Goal: Check status: Check status

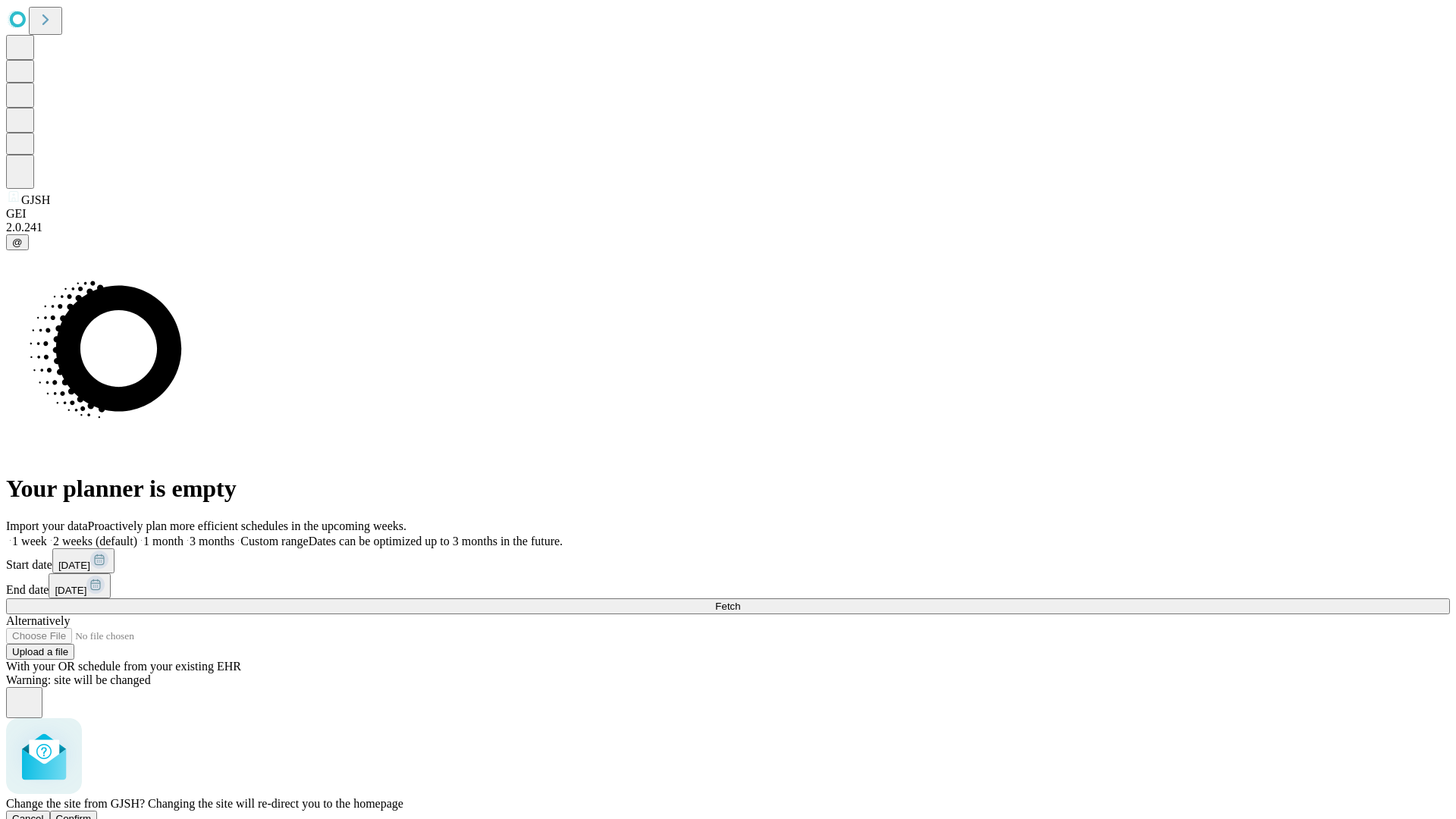
click at [92, 813] on span "Confirm" at bounding box center [74, 819] width 35 height 11
click at [47, 535] on label "1 week" at bounding box center [27, 541] width 41 height 13
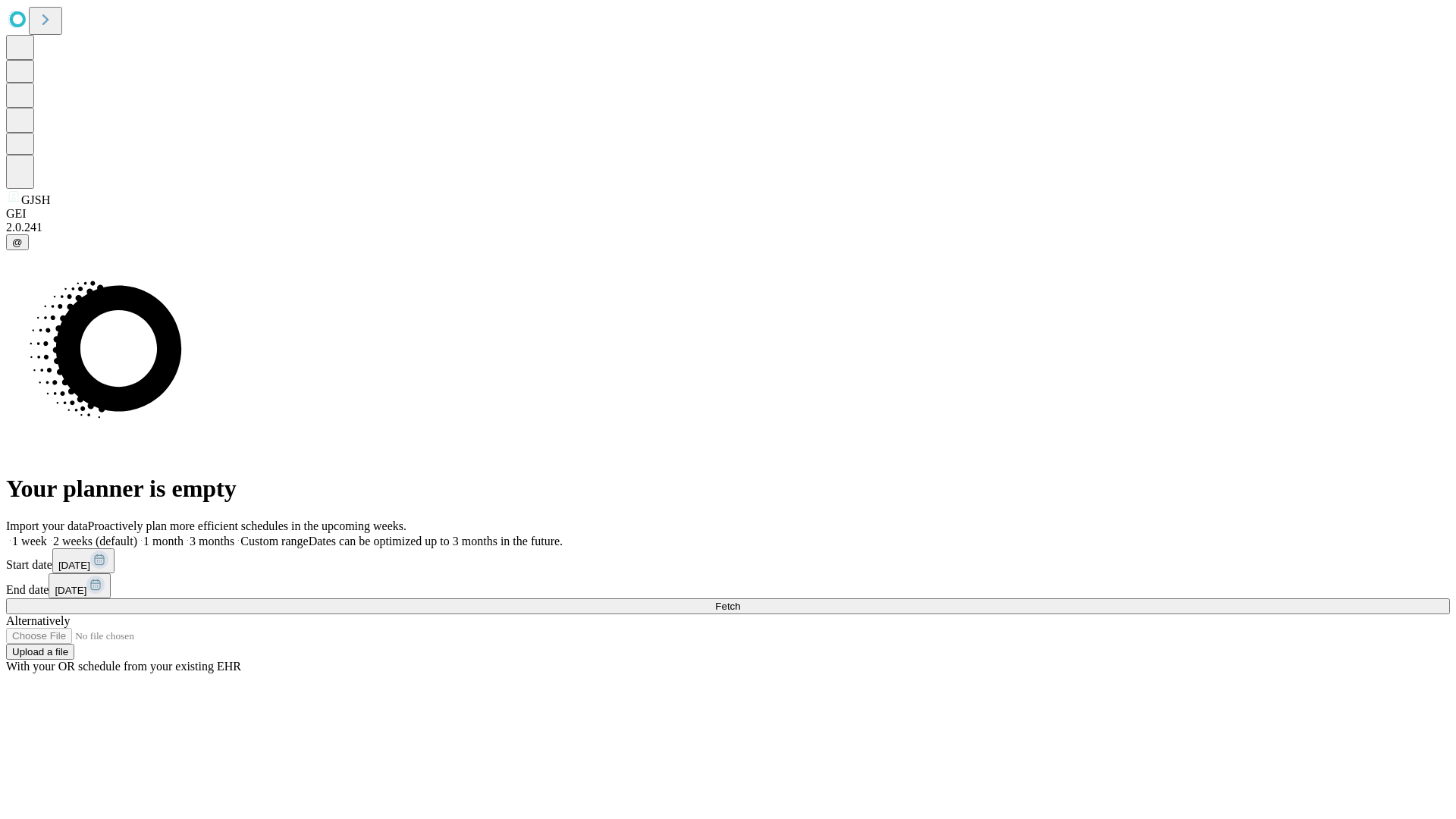
click at [740, 601] on span "Fetch" at bounding box center [728, 606] width 25 height 11
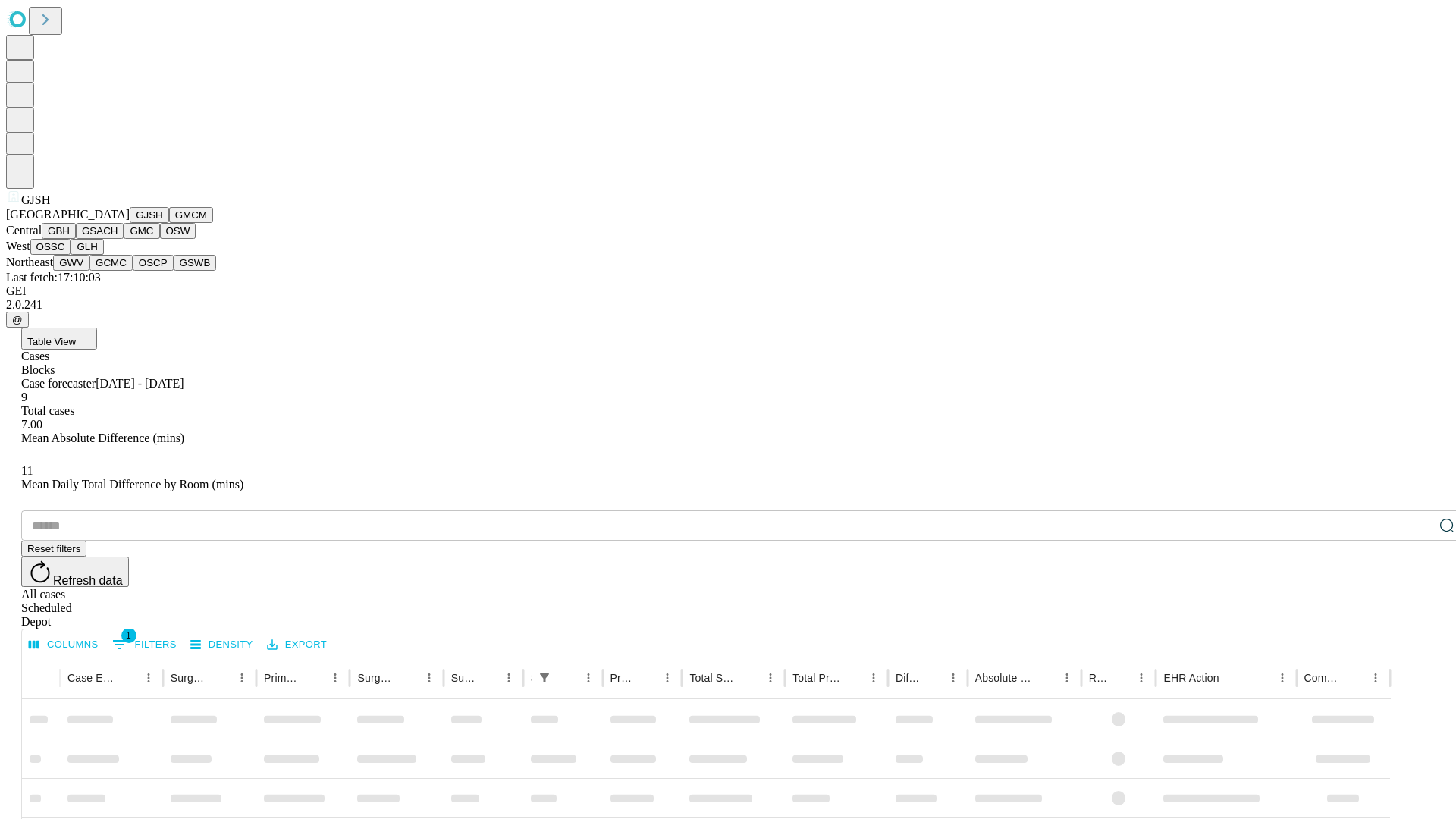
click at [169, 223] on button "GMCM" at bounding box center [191, 215] width 44 height 16
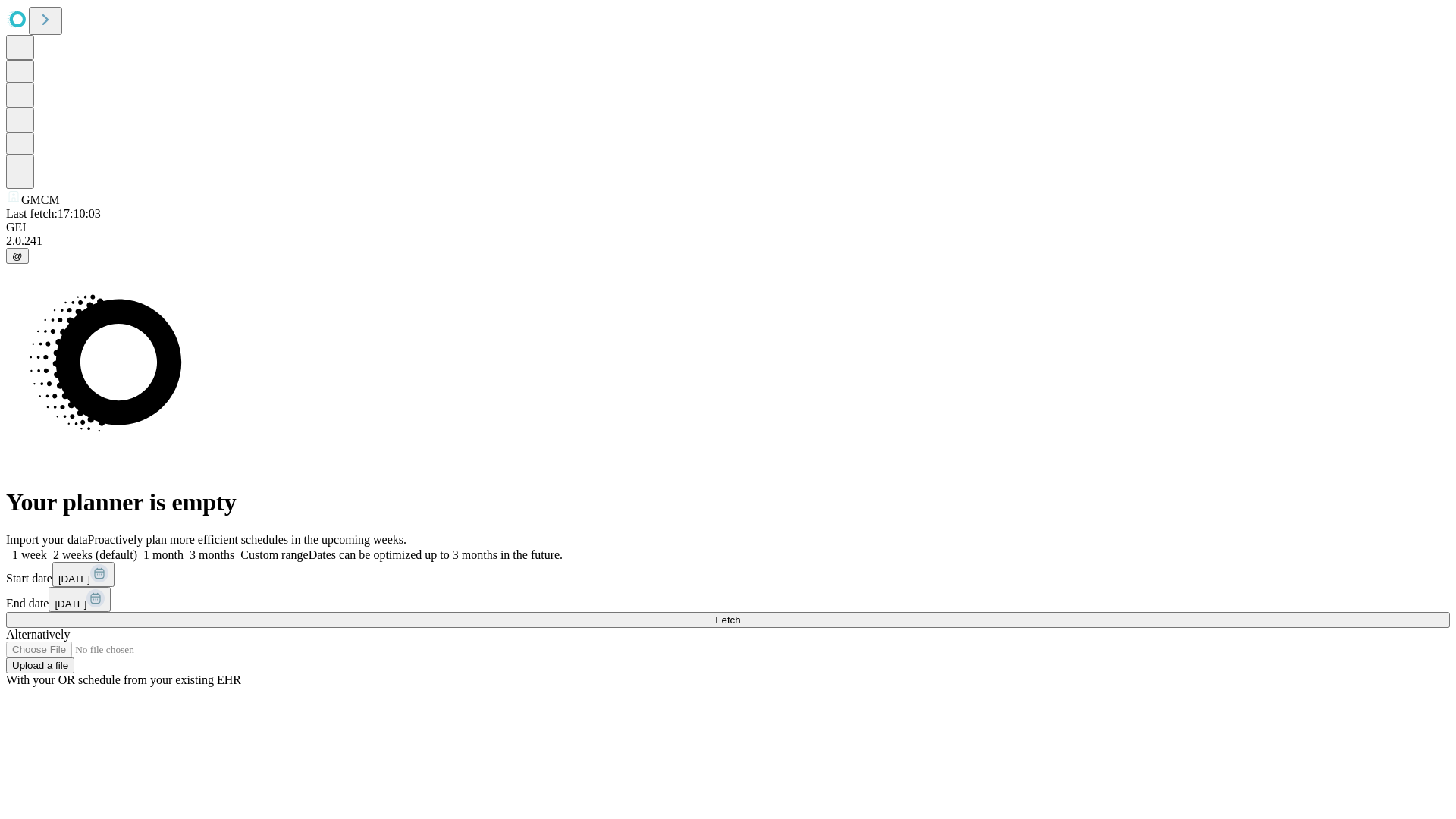
click at [47, 548] on label "1 week" at bounding box center [27, 555] width 41 height 13
click at [740, 614] on span "Fetch" at bounding box center [728, 620] width 25 height 11
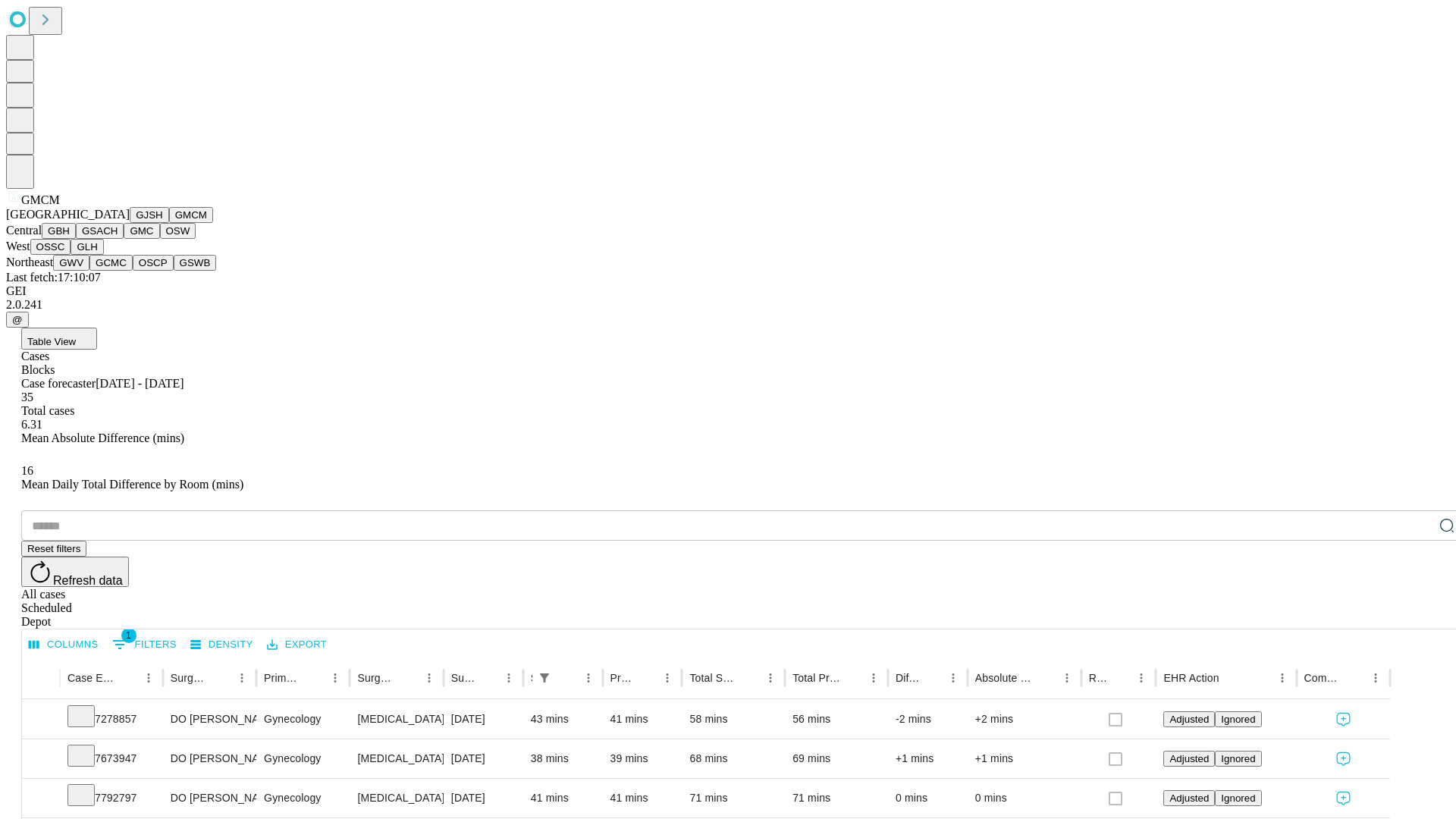
click at [75, 239] on button "GBH" at bounding box center [59, 231] width 35 height 16
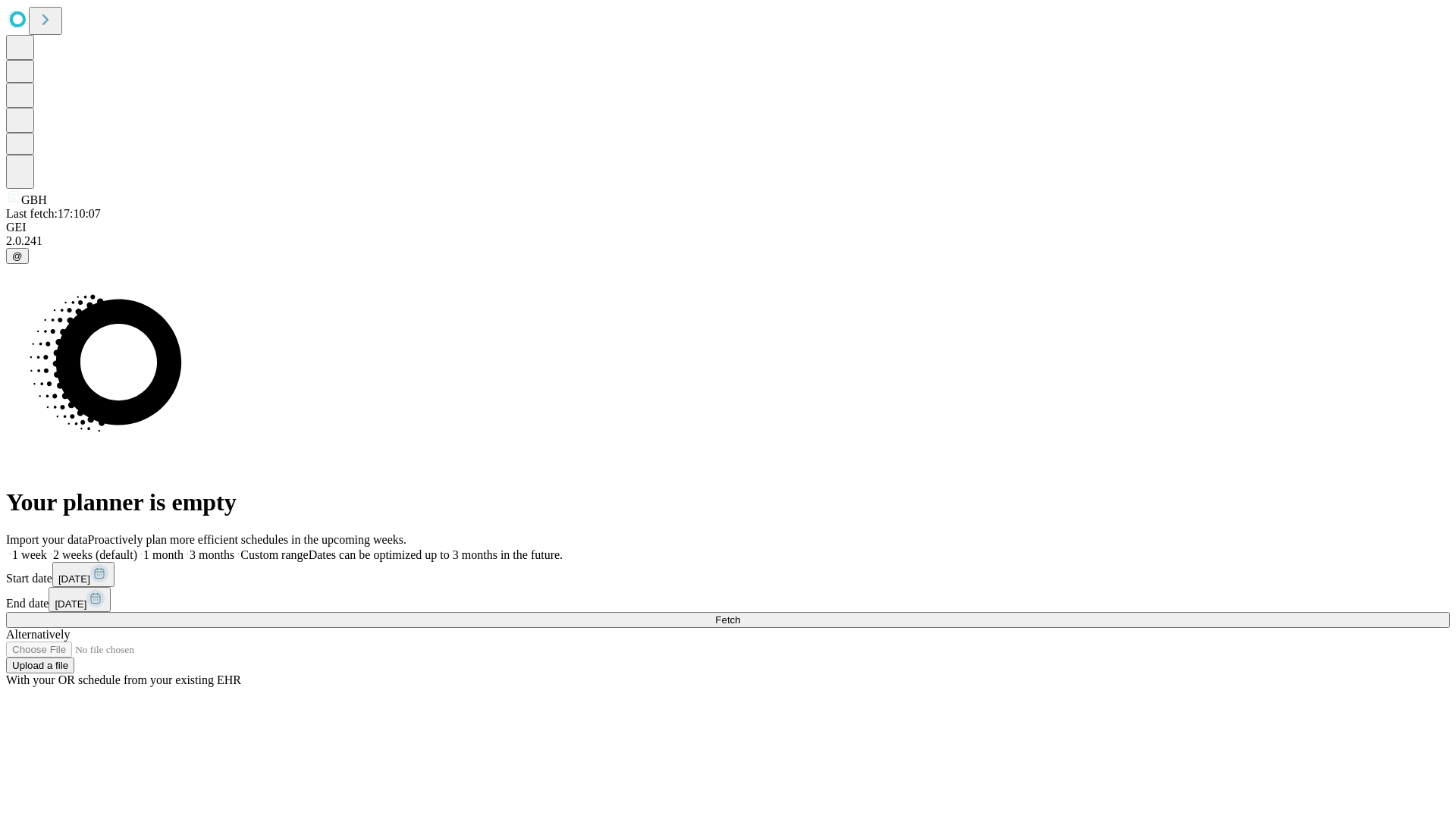
click at [740, 614] on span "Fetch" at bounding box center [728, 620] width 25 height 11
click at [47, 548] on label "1 week" at bounding box center [27, 555] width 41 height 13
click at [740, 614] on span "Fetch" at bounding box center [728, 620] width 25 height 11
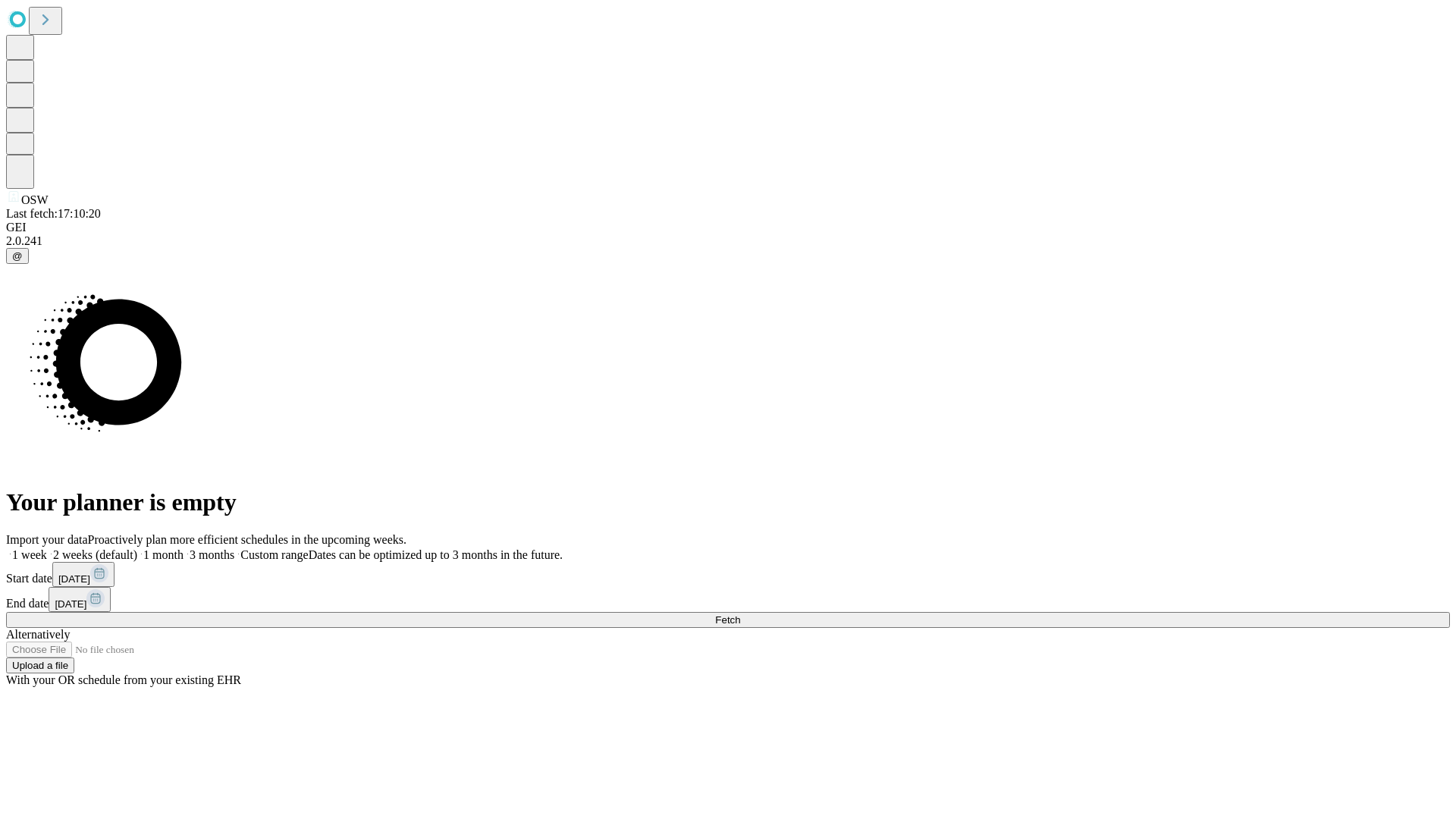
click at [740, 614] on span "Fetch" at bounding box center [728, 620] width 25 height 11
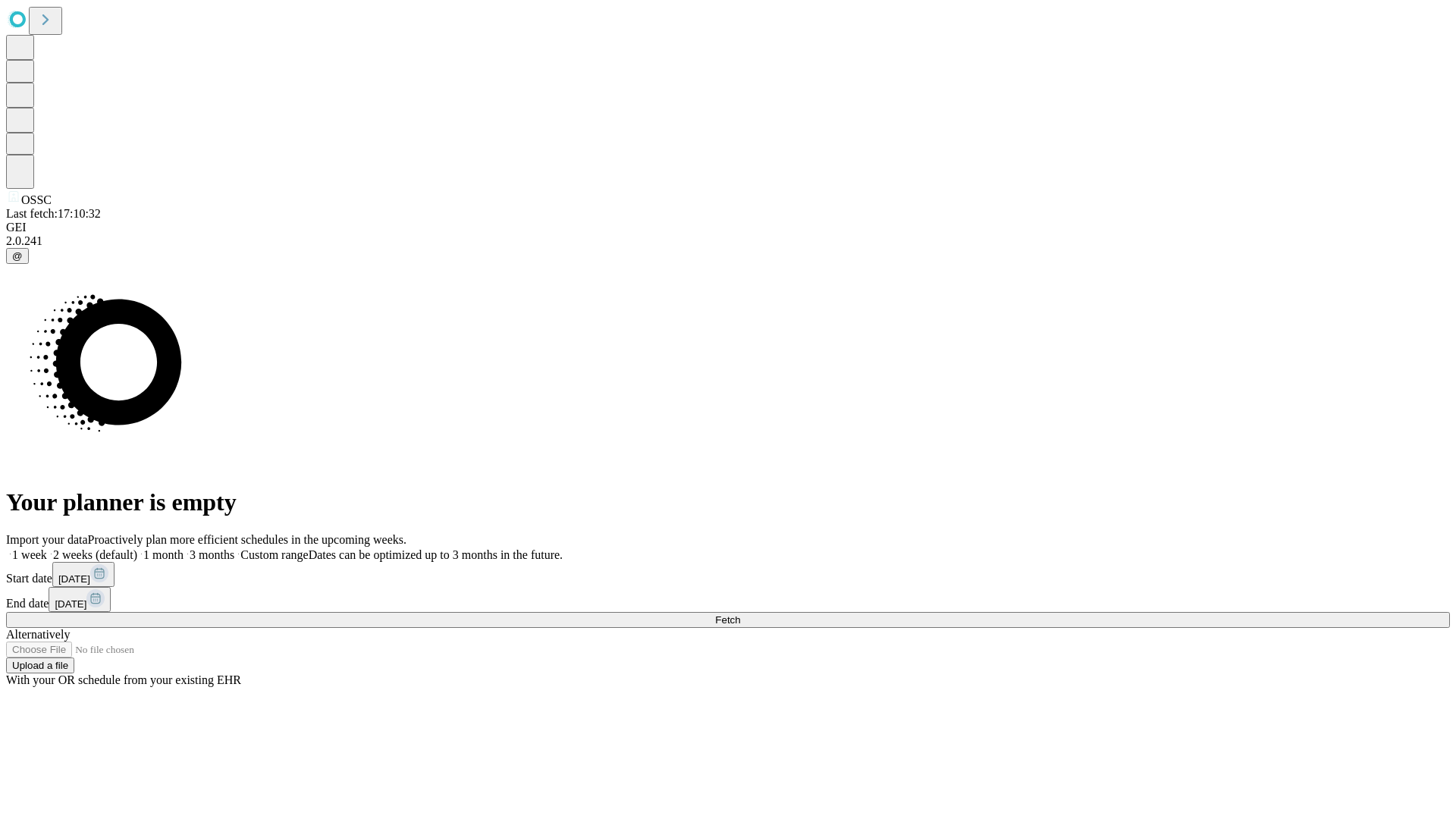
click at [47, 548] on label "1 week" at bounding box center [27, 555] width 41 height 13
click at [740, 614] on span "Fetch" at bounding box center [728, 620] width 25 height 11
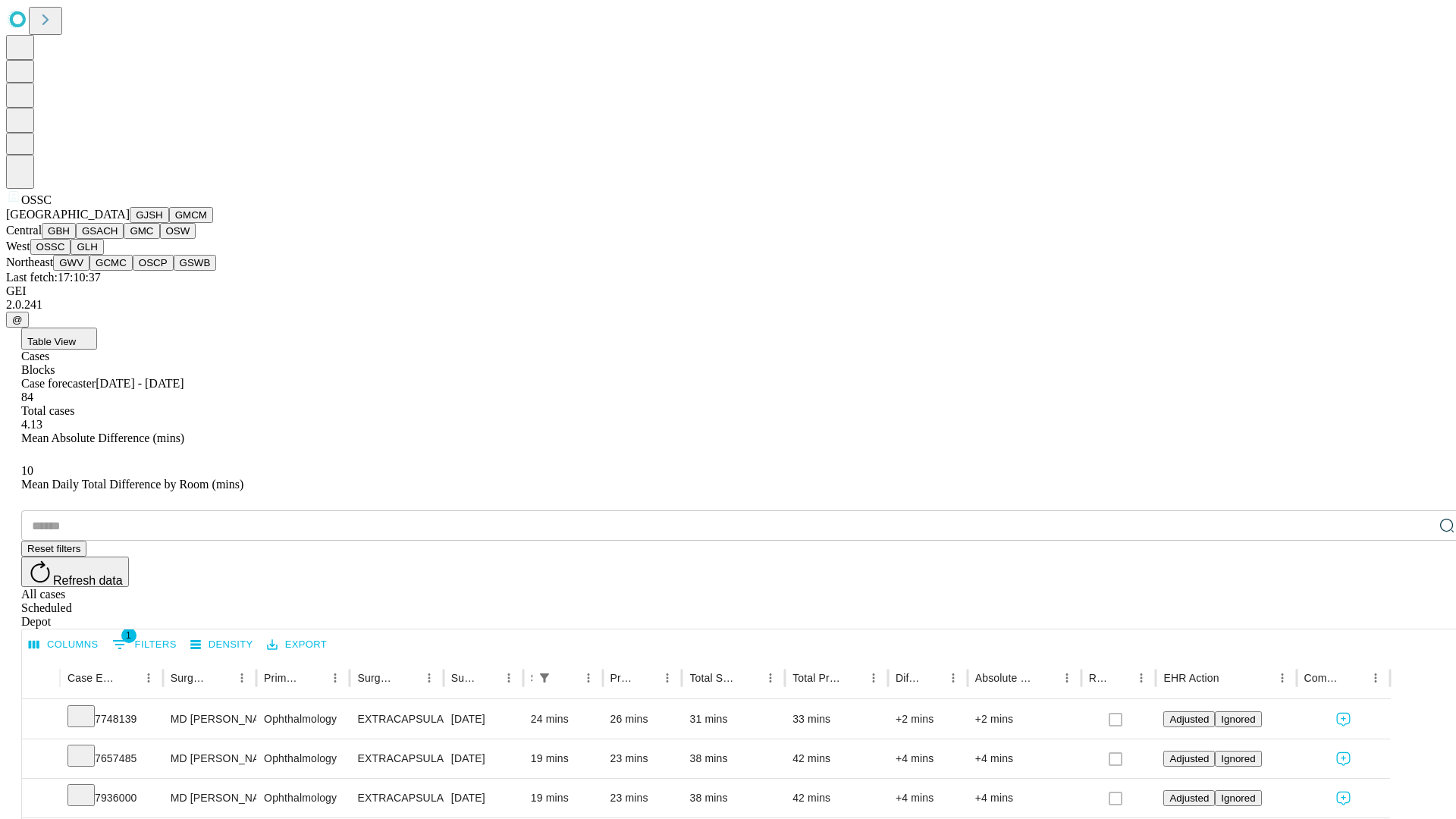
click at [103, 255] on button "GLH" at bounding box center [87, 247] width 33 height 16
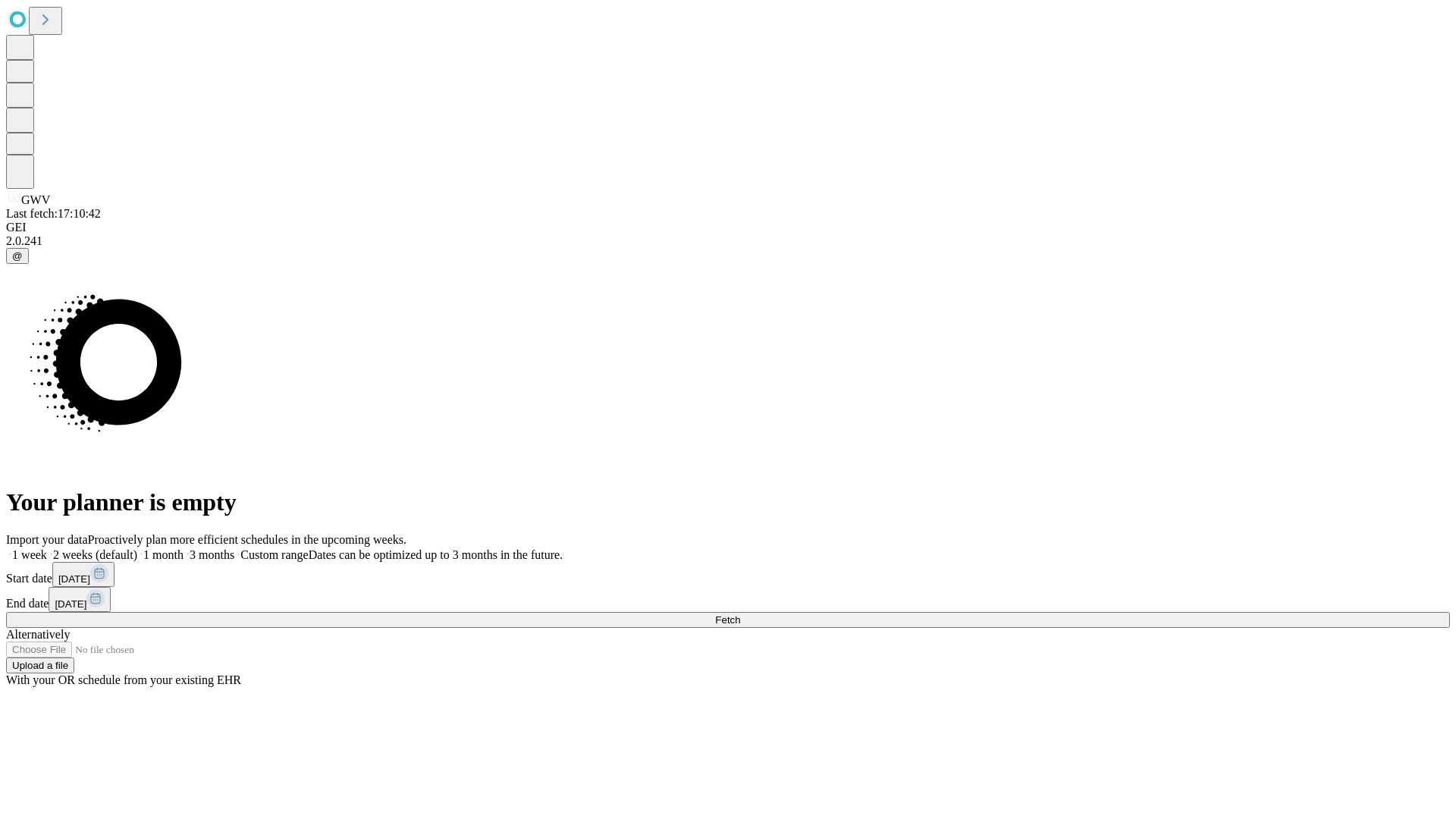
click at [47, 548] on label "1 week" at bounding box center [27, 555] width 41 height 13
click at [740, 614] on span "Fetch" at bounding box center [728, 620] width 25 height 11
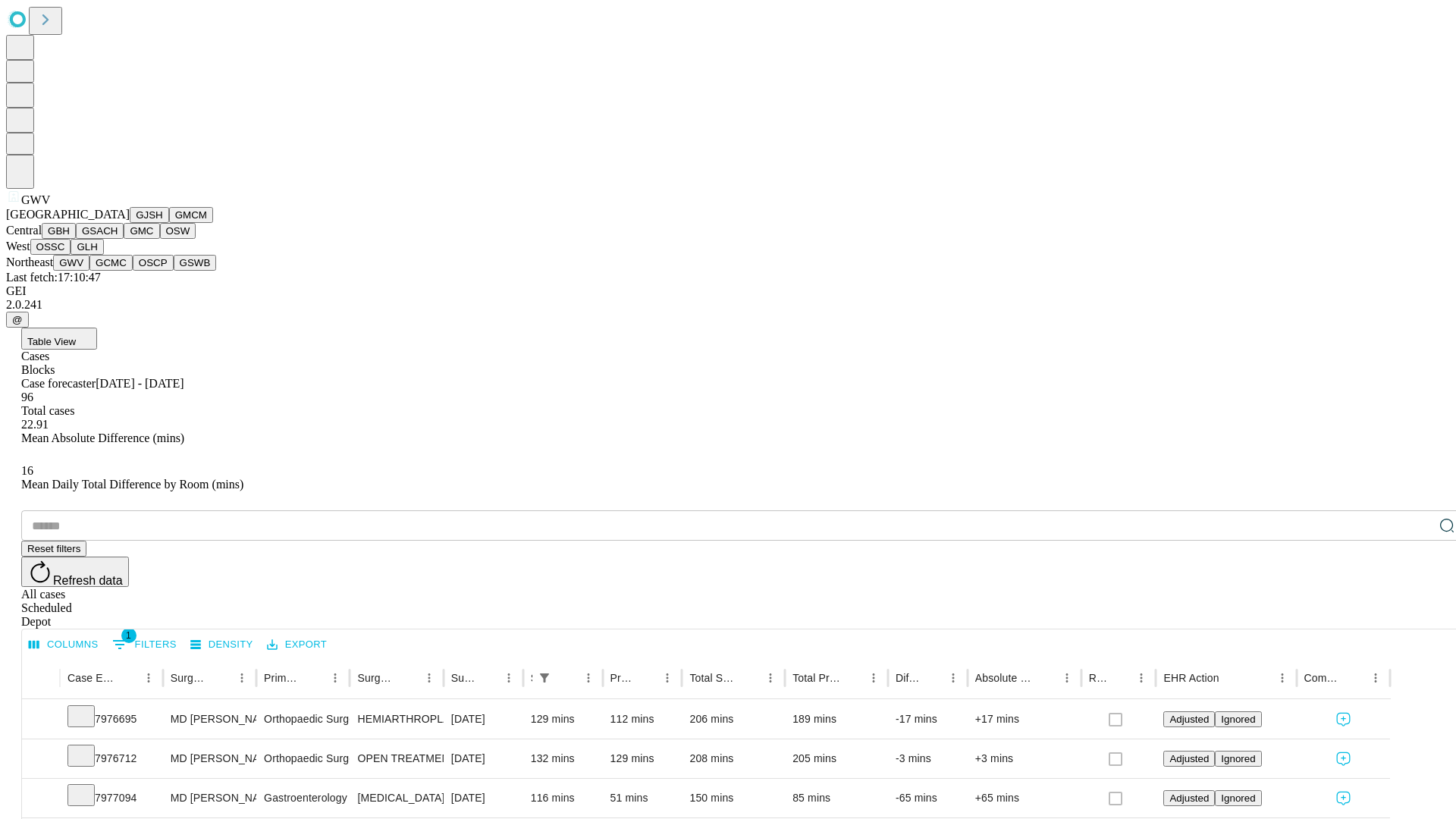
click at [117, 271] on button "GCMC" at bounding box center [111, 263] width 43 height 16
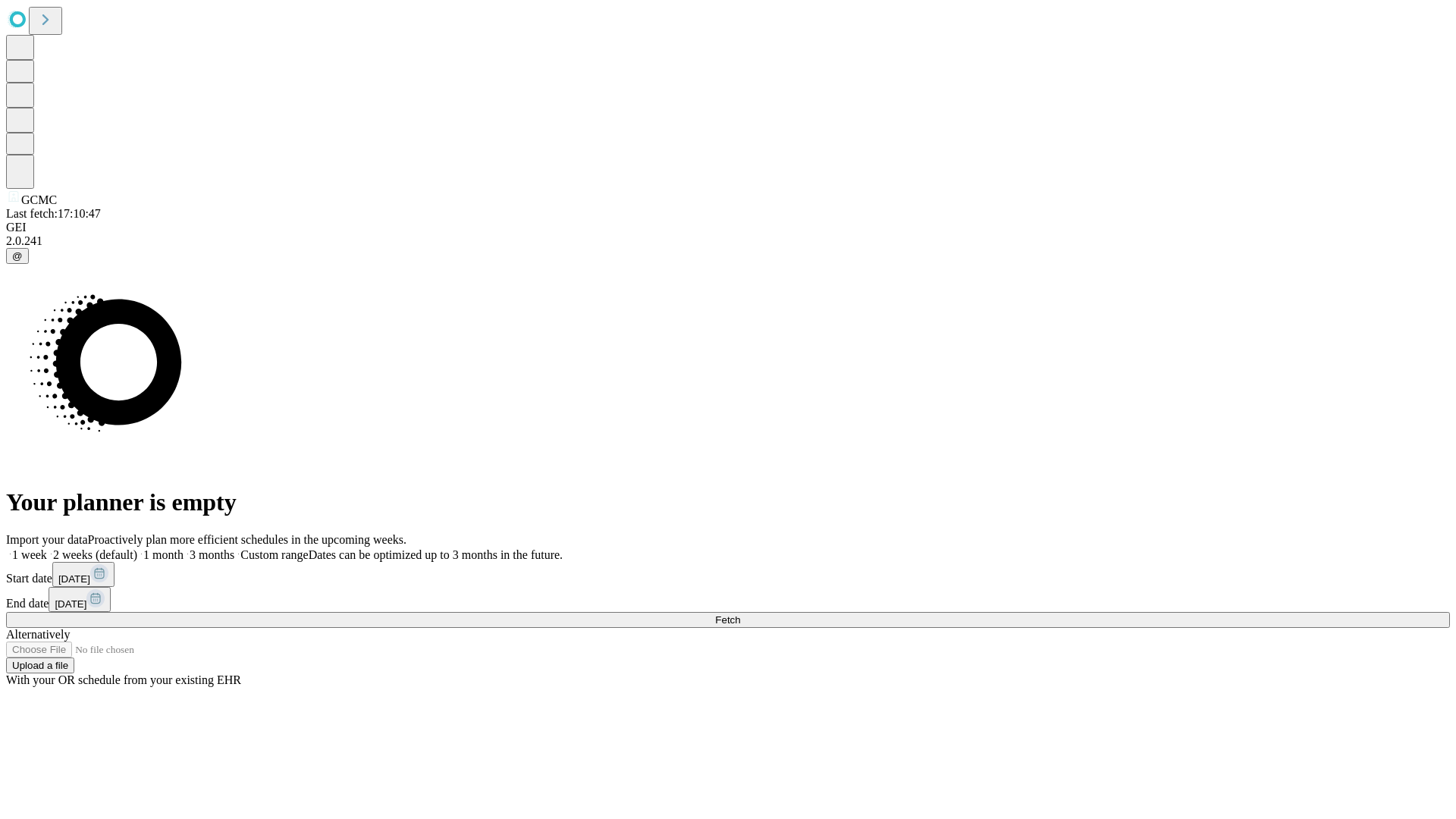
click at [47, 548] on label "1 week" at bounding box center [27, 555] width 41 height 13
click at [740, 614] on span "Fetch" at bounding box center [728, 620] width 25 height 11
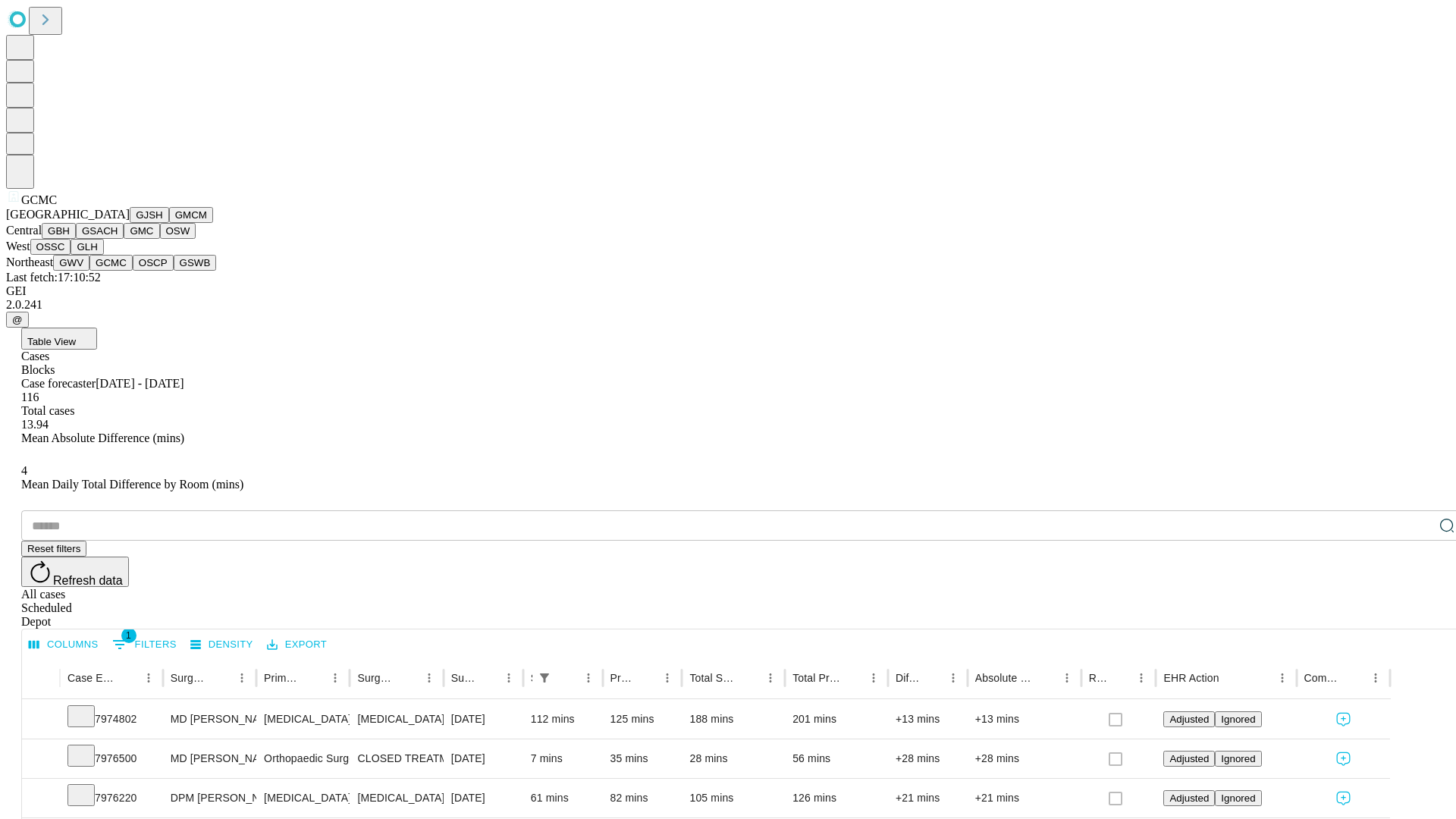
click at [133, 271] on button "OSCP" at bounding box center [153, 263] width 41 height 16
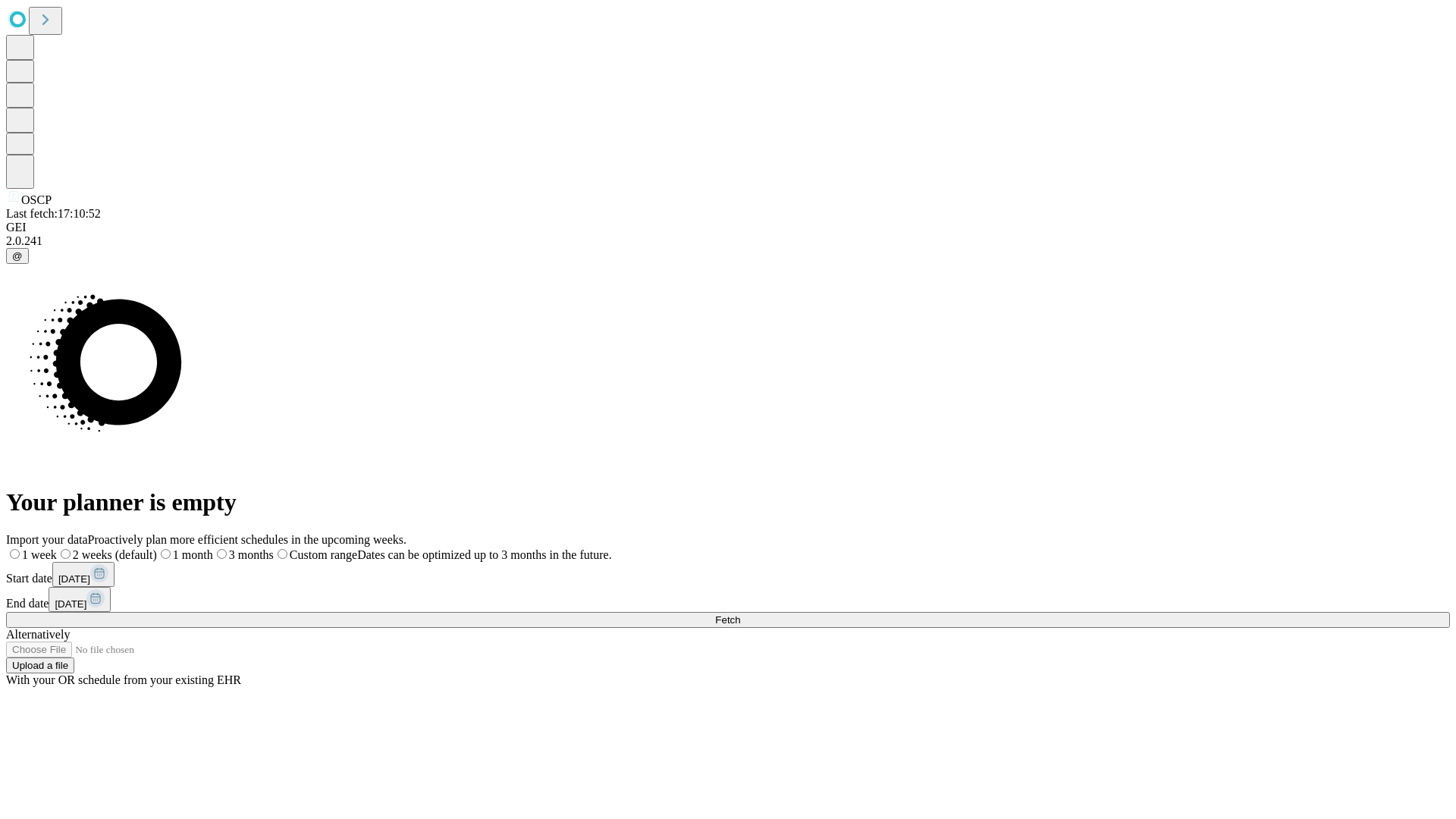
click at [740, 614] on span "Fetch" at bounding box center [728, 620] width 25 height 11
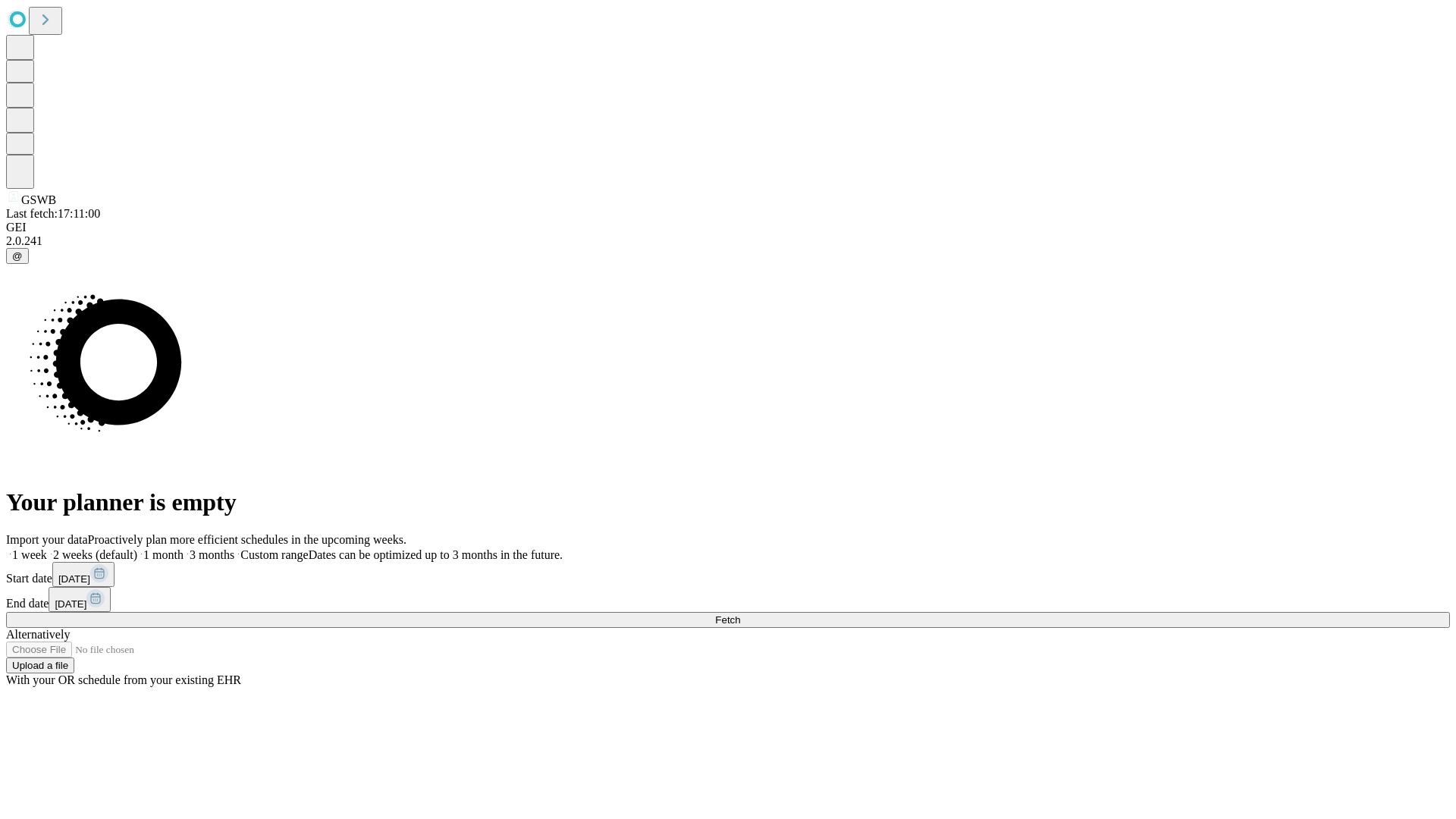
click at [47, 548] on label "1 week" at bounding box center [27, 555] width 41 height 13
click at [740, 614] on span "Fetch" at bounding box center [728, 620] width 25 height 11
